Goal: Use online tool/utility: Utilize a website feature to perform a specific function

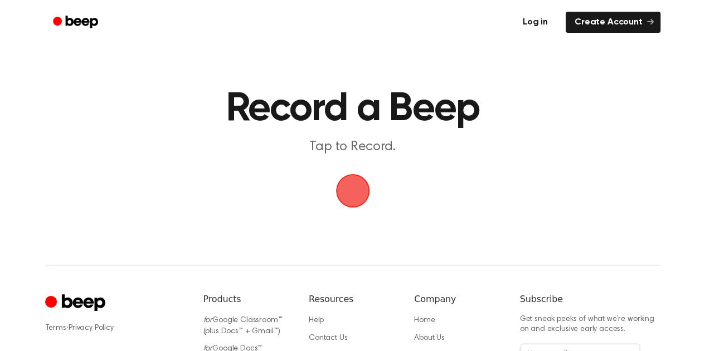
click at [538, 23] on link "Log in" at bounding box center [534, 22] width 47 height 26
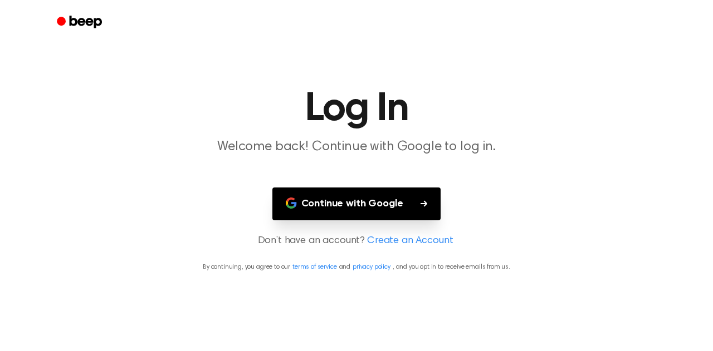
click at [389, 211] on button "Continue with Google" at bounding box center [356, 204] width 169 height 33
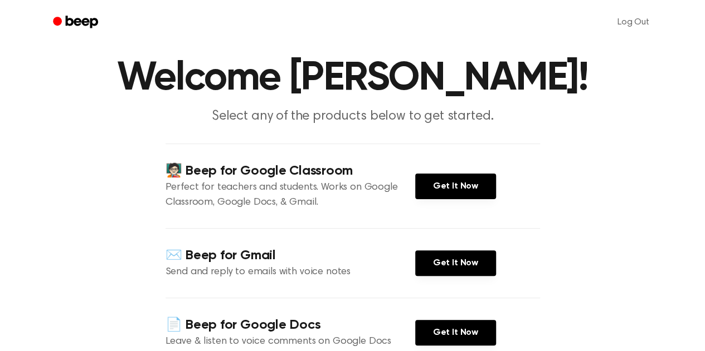
scroll to position [56, 0]
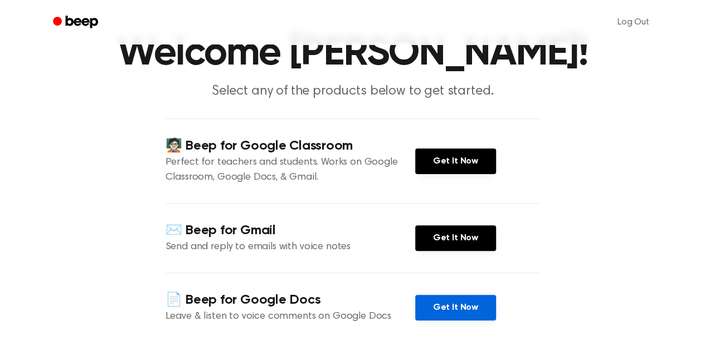
click at [447, 307] on link "Get It Now" at bounding box center [455, 308] width 81 height 26
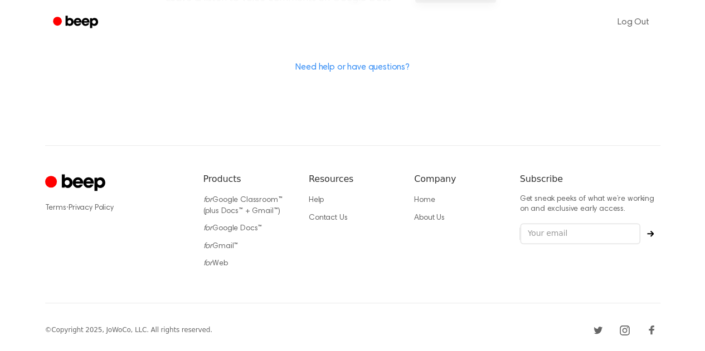
scroll to position [376, 0]
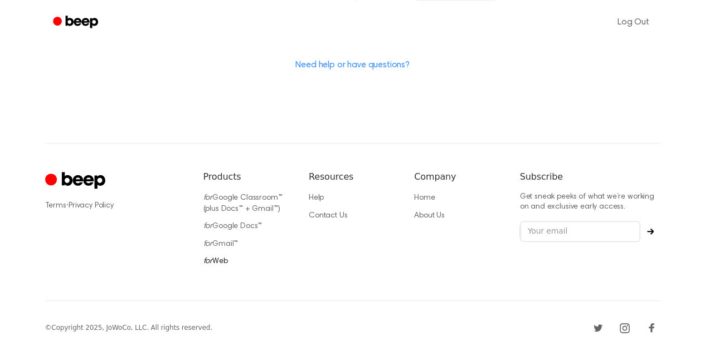
click at [212, 263] on link "for Web" at bounding box center [215, 262] width 25 height 8
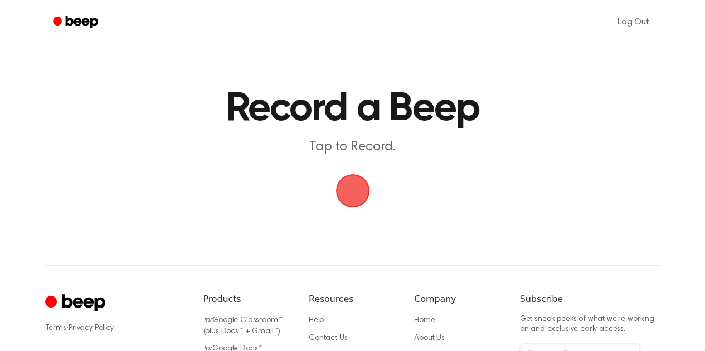
click at [356, 187] on span "button" at bounding box center [352, 191] width 45 height 45
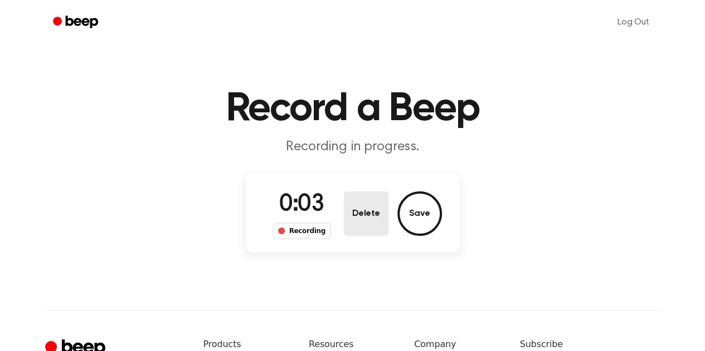
click at [380, 217] on button "Delete" at bounding box center [366, 214] width 45 height 45
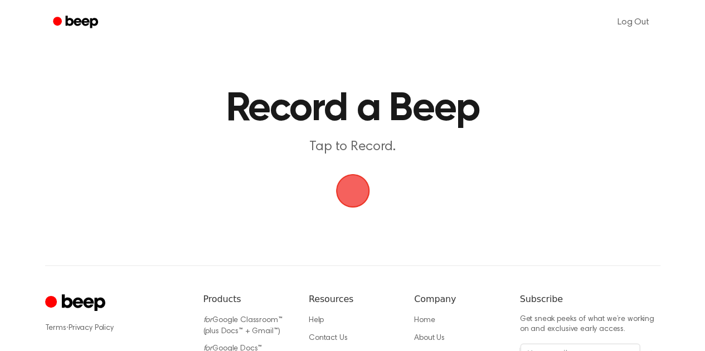
click at [357, 185] on span "button" at bounding box center [352, 190] width 31 height 31
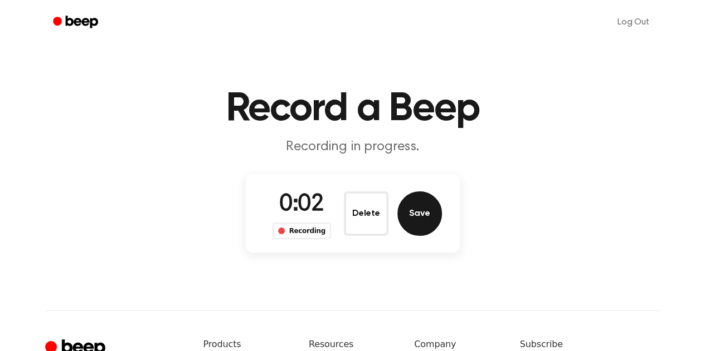
click at [429, 213] on button "Save" at bounding box center [419, 214] width 45 height 45
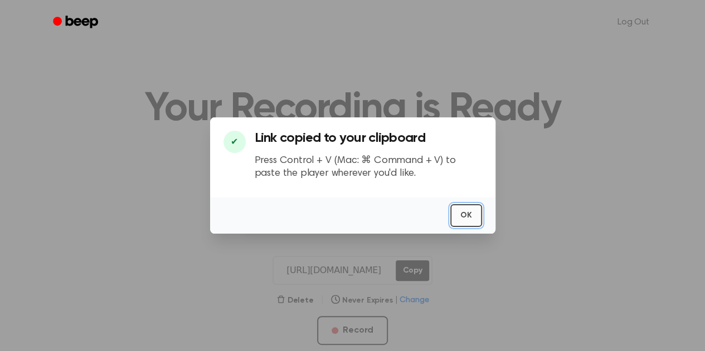
click at [459, 219] on button "OK" at bounding box center [466, 215] width 32 height 23
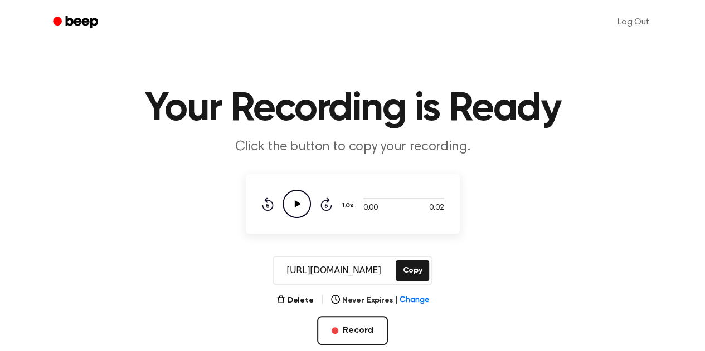
click at [297, 202] on icon "Play Audio" at bounding box center [296, 204] width 28 height 28
click at [415, 271] on button "Copy" at bounding box center [411, 271] width 33 height 21
